Goal: Task Accomplishment & Management: Manage account settings

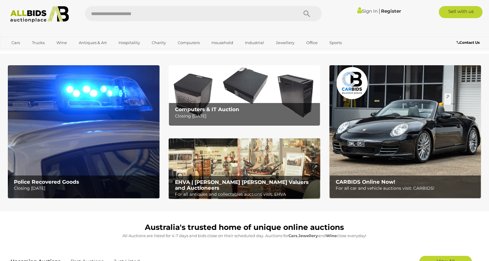
click at [357, 11] on icon at bounding box center [359, 10] width 5 height 7
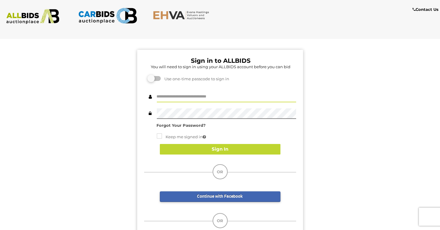
click at [187, 92] on input "text" at bounding box center [226, 97] width 139 height 11
type input "**********"
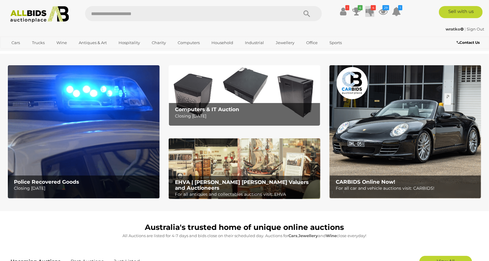
click at [370, 8] on icon at bounding box center [370, 11] width 8 height 11
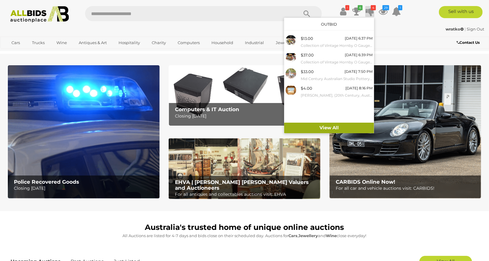
click at [351, 124] on link "View All" at bounding box center [329, 128] width 90 height 11
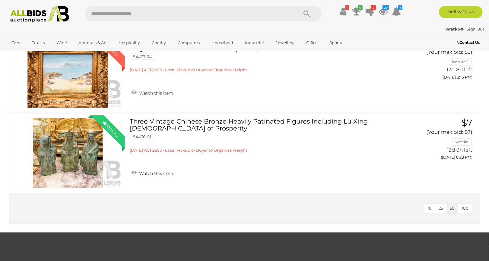
scroll to position [704, 0]
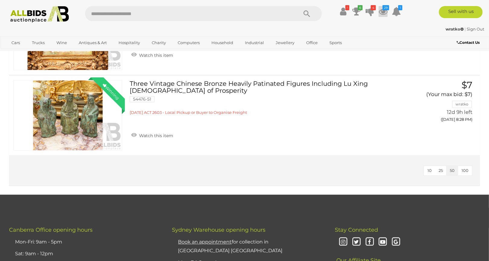
click at [387, 8] on icon "29" at bounding box center [386, 7] width 7 height 5
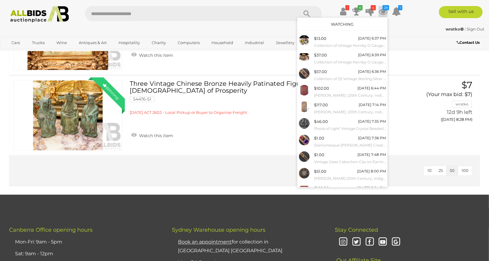
scroll to position [23, 0]
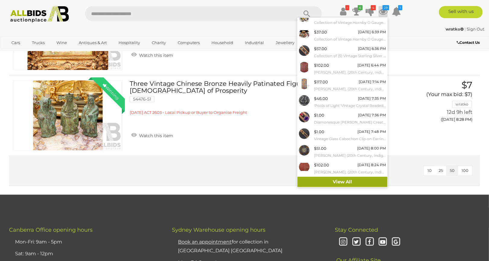
click at [365, 181] on link "View All" at bounding box center [343, 182] width 90 height 11
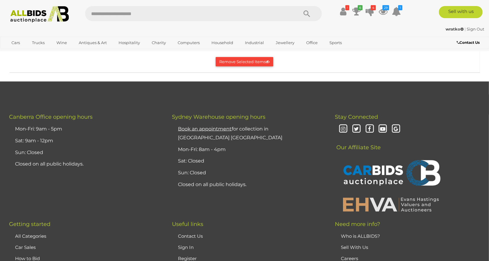
scroll to position [3521, 0]
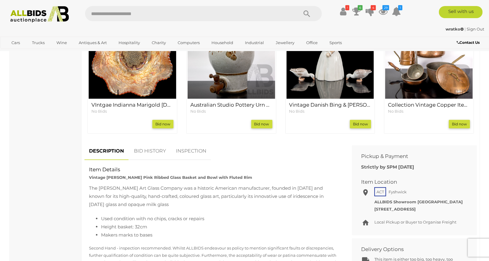
scroll to position [268, 0]
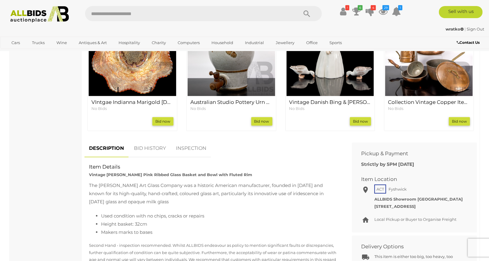
click at [162, 145] on link "BID HISTORY" at bounding box center [149, 148] width 41 height 18
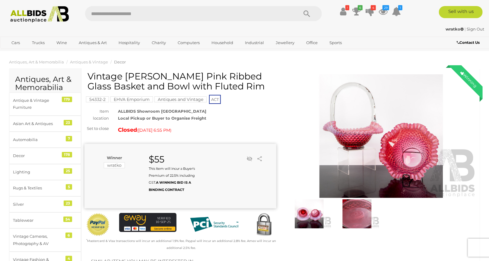
scroll to position [0, 0]
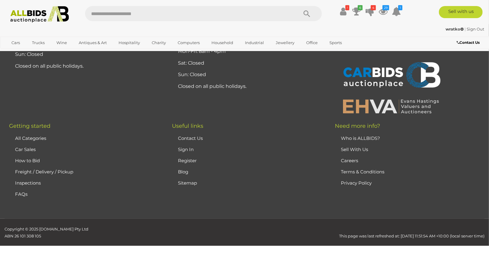
scroll to position [3555, 0]
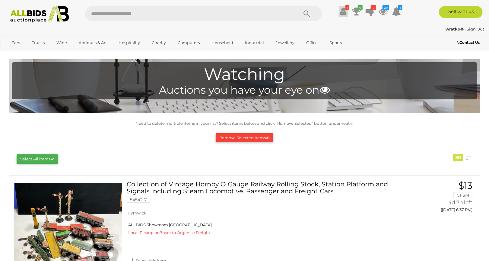
click at [343, 10] on icon at bounding box center [343, 11] width 6 height 11
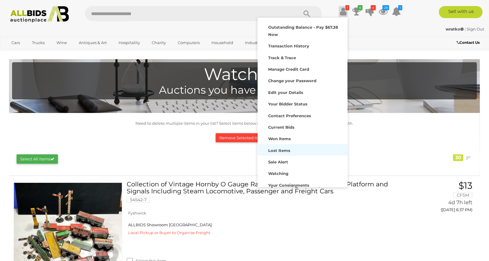
click at [292, 152] on div "Lost Items" at bounding box center [302, 149] width 87 height 8
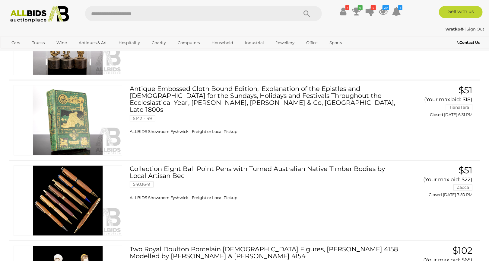
scroll to position [604, 0]
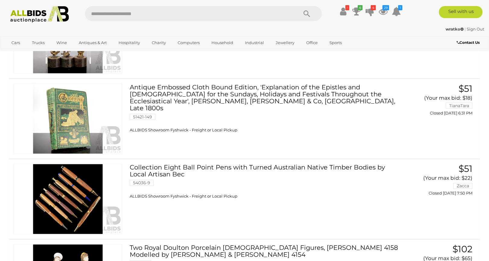
click at [479, 29] on link "Sign Out" at bounding box center [476, 29] width 18 height 5
